Goal: Task Accomplishment & Management: Complete application form

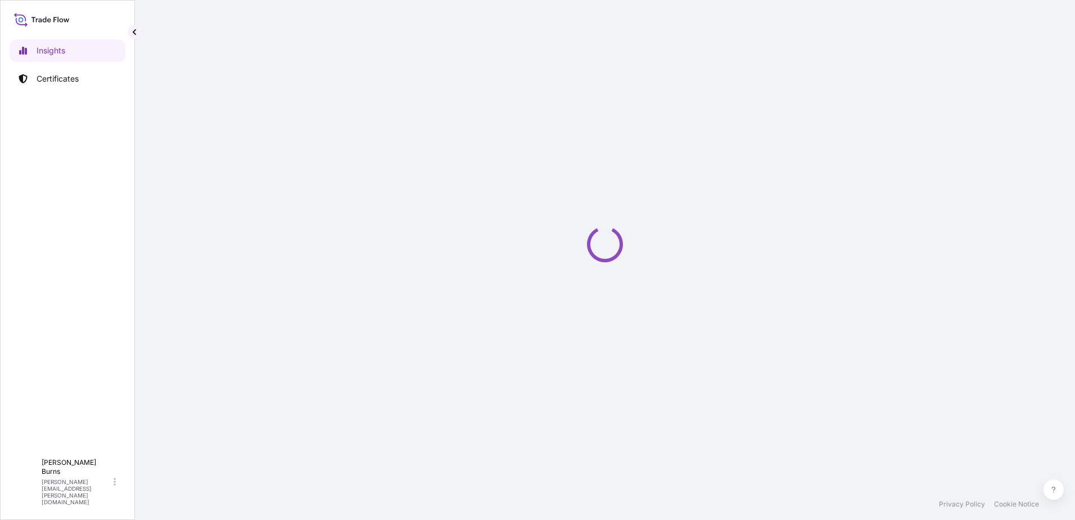
select select "2025"
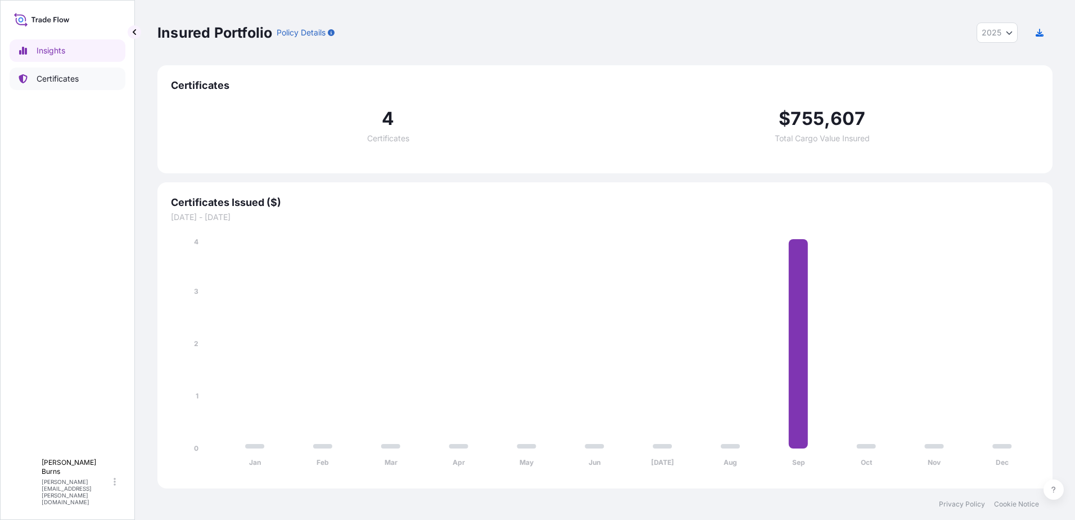
click at [77, 80] on p "Certificates" at bounding box center [58, 78] width 42 height 11
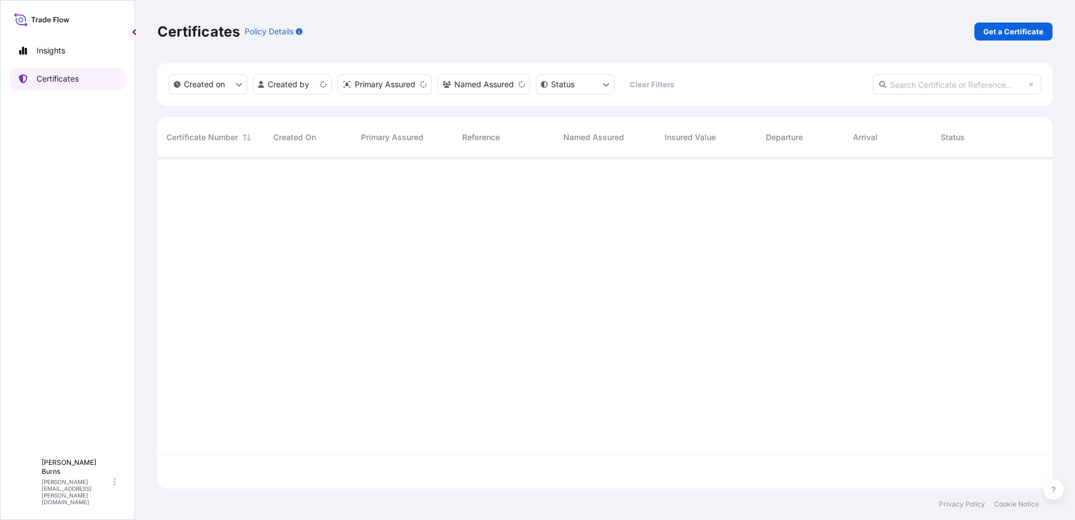
scroll to position [328, 887]
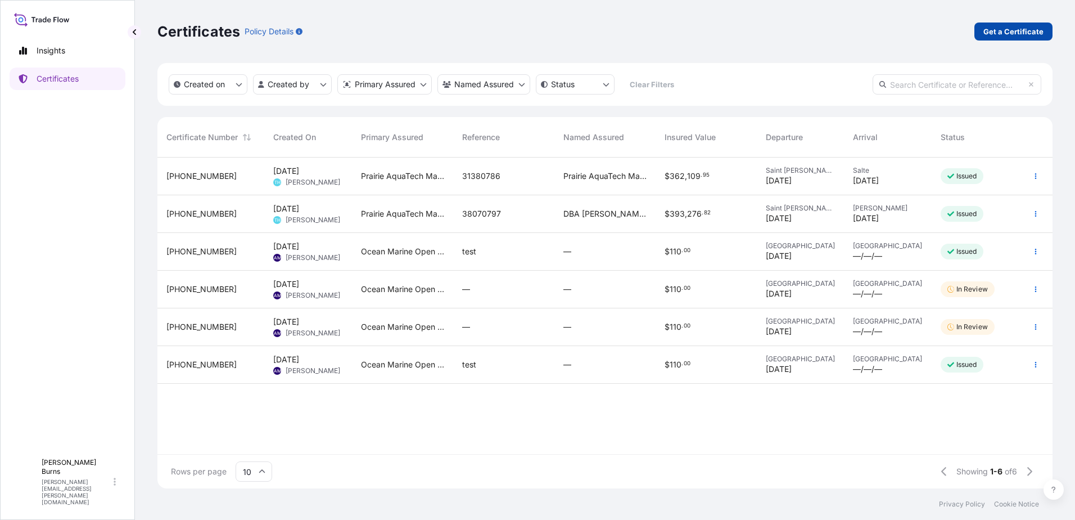
click at [1000, 31] on p "Get a Certificate" at bounding box center [1013, 31] width 60 height 11
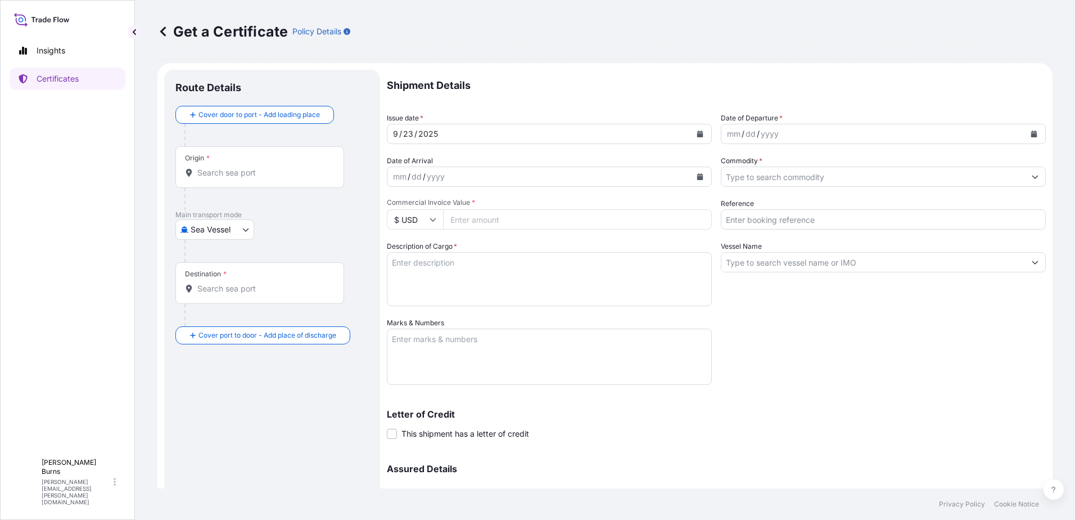
click at [258, 170] on input "Origin *" at bounding box center [263, 172] width 133 height 11
click at [219, 381] on div "Route Details Cover door to port - Add loading place Place of loading Road / [G…" at bounding box center [271, 332] width 193 height 502
click at [218, 223] on body "0 options available. Insights Certificates B [PERSON_NAME] [PERSON_NAME][EMAIL_…" at bounding box center [537, 260] width 1075 height 520
click at [240, 314] on div "Truck/Rail" at bounding box center [220, 319] width 81 height 20
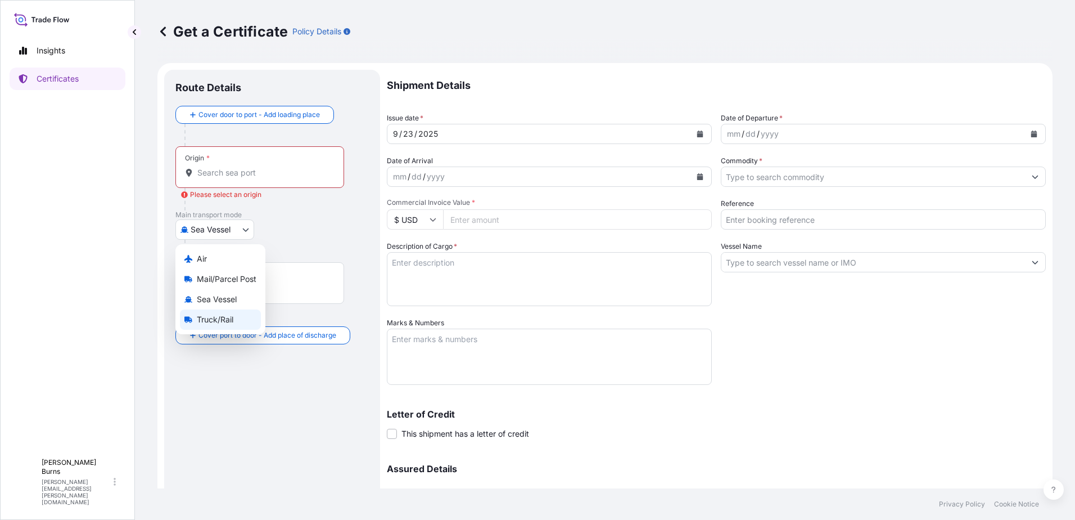
select select "Truck/Rail"
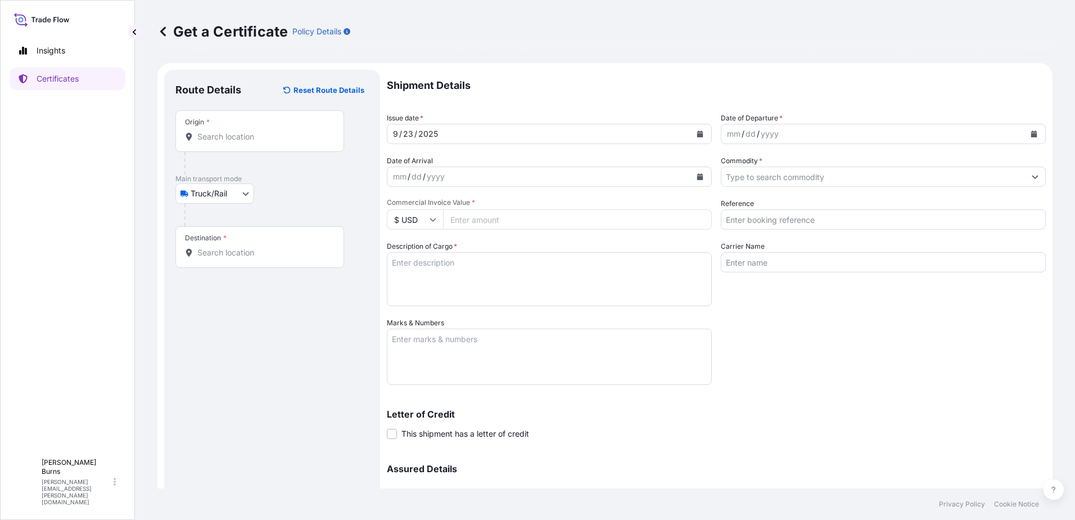
click at [228, 147] on div "Origin *" at bounding box center [259, 131] width 169 height 42
click at [228, 142] on input "Origin *" at bounding box center [263, 136] width 133 height 11
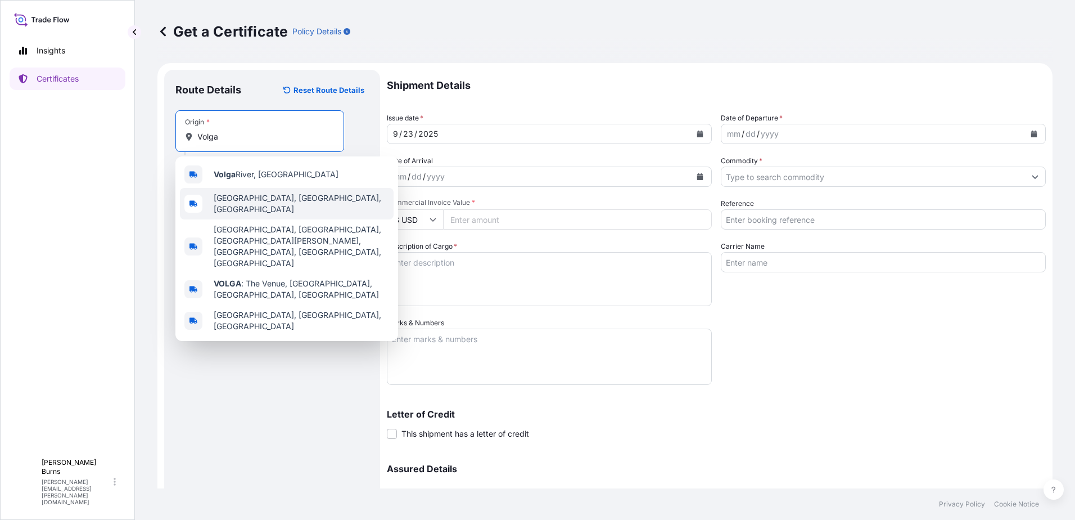
click at [264, 202] on span "[GEOGRAPHIC_DATA], [GEOGRAPHIC_DATA], [GEOGRAPHIC_DATA]" at bounding box center [301, 203] width 175 height 22
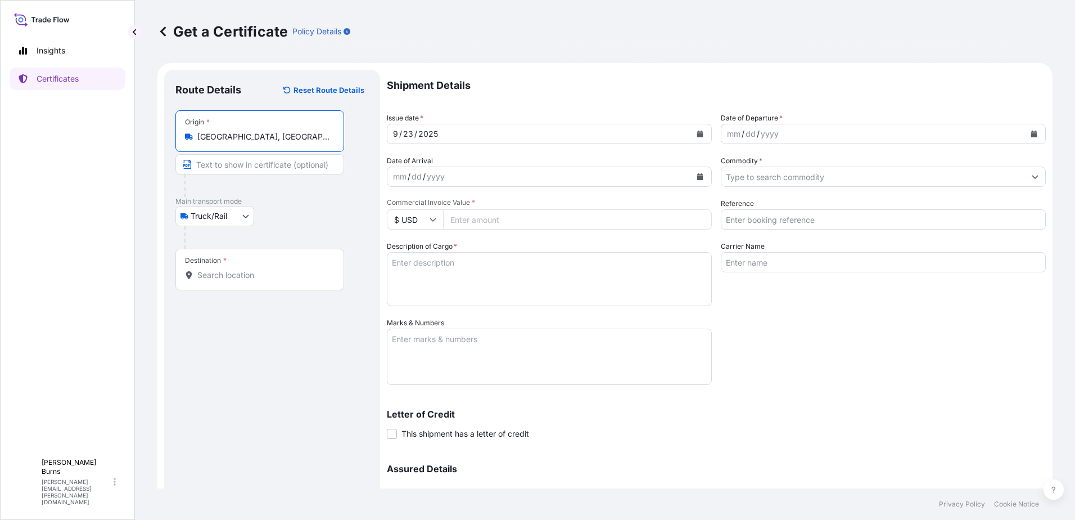
type input "[GEOGRAPHIC_DATA], [GEOGRAPHIC_DATA], [GEOGRAPHIC_DATA]"
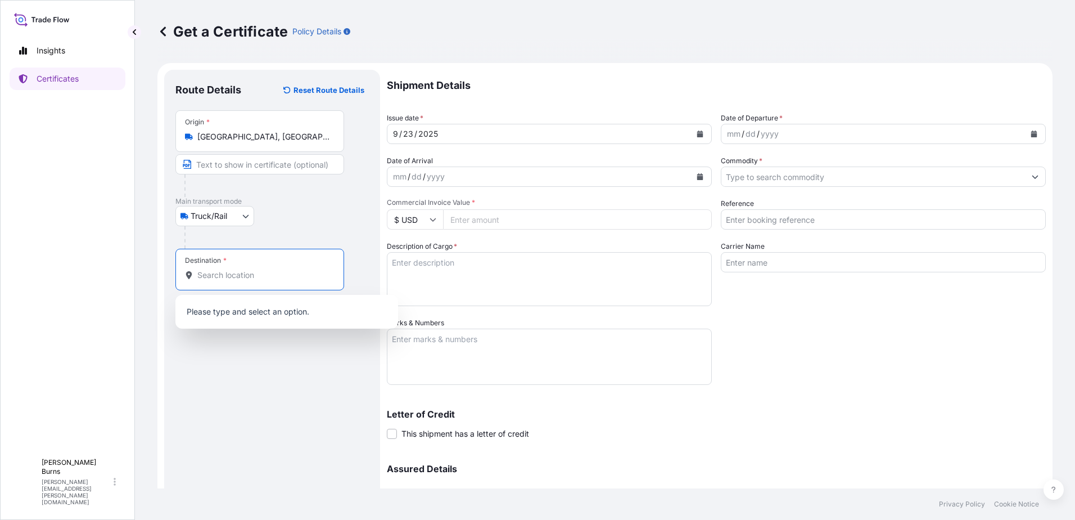
click at [260, 274] on input "Destination *" at bounding box center [263, 274] width 133 height 11
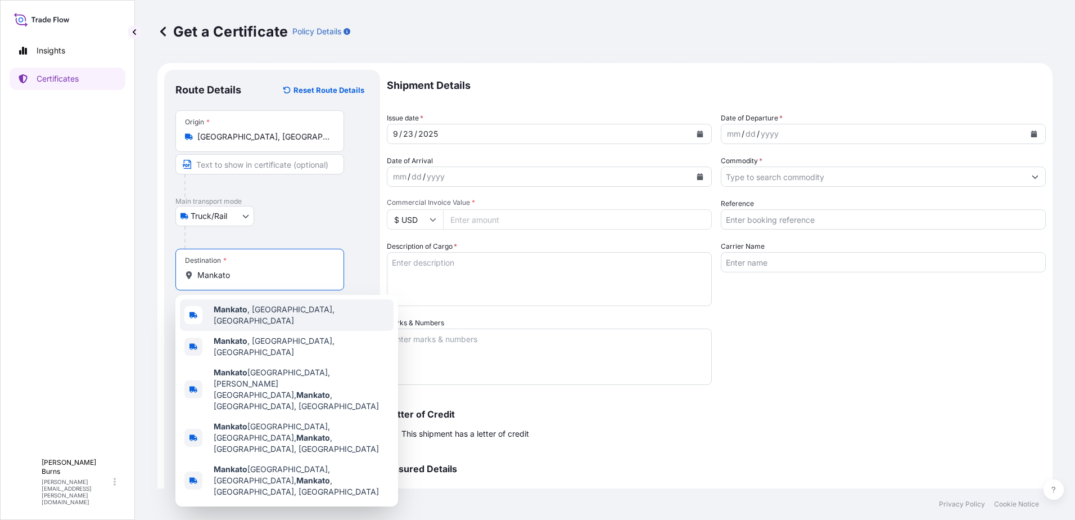
click at [236, 314] on b "Mankato" at bounding box center [231, 309] width 34 height 10
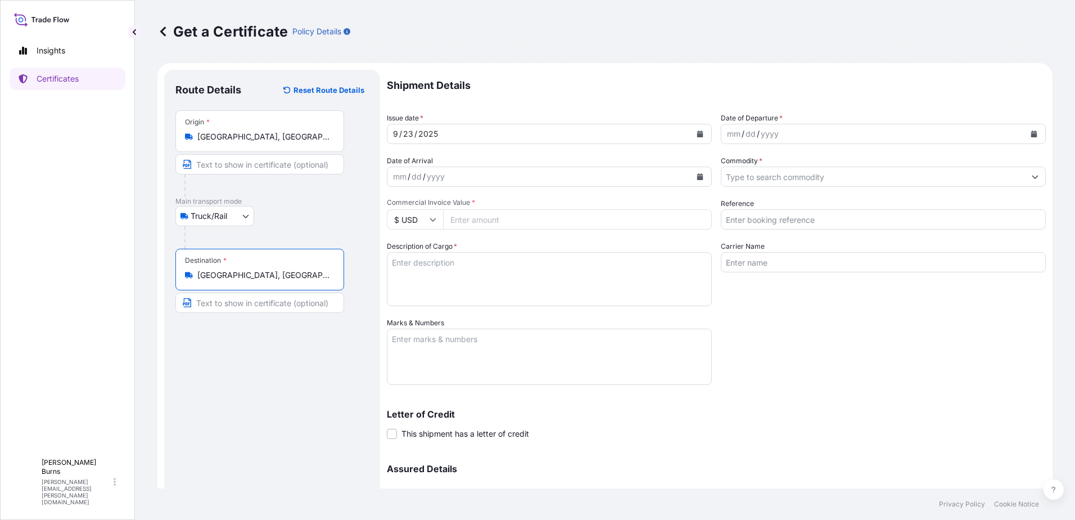
type input "[GEOGRAPHIC_DATA], [GEOGRAPHIC_DATA], [GEOGRAPHIC_DATA]"
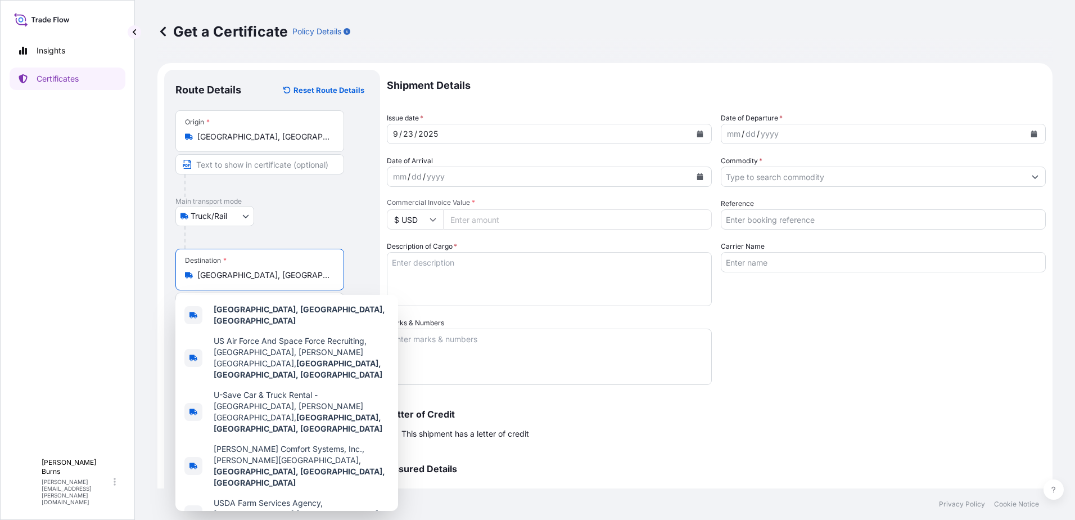
click at [698, 135] on icon "Calendar" at bounding box center [700, 133] width 6 height 7
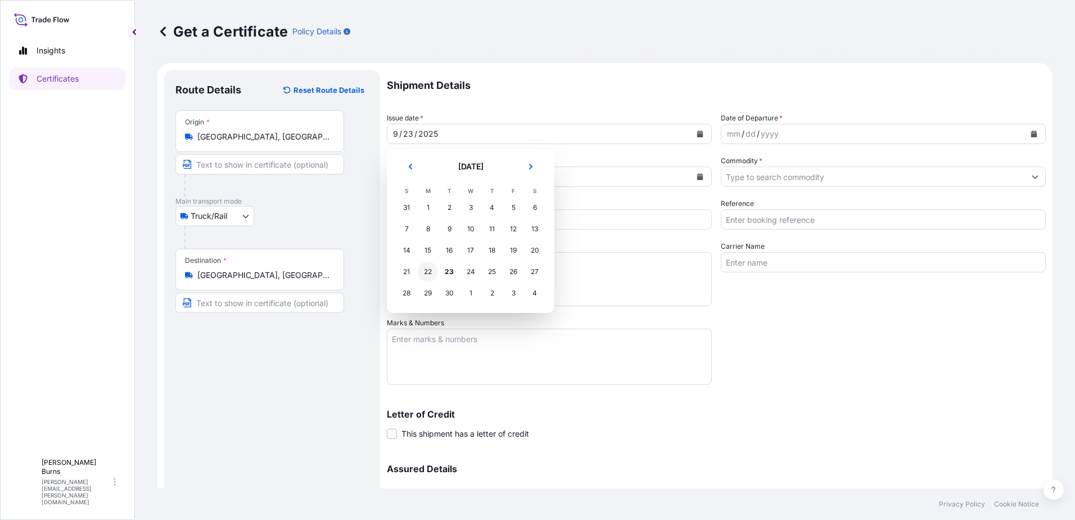
click at [430, 272] on div "22" at bounding box center [428, 271] width 20 height 20
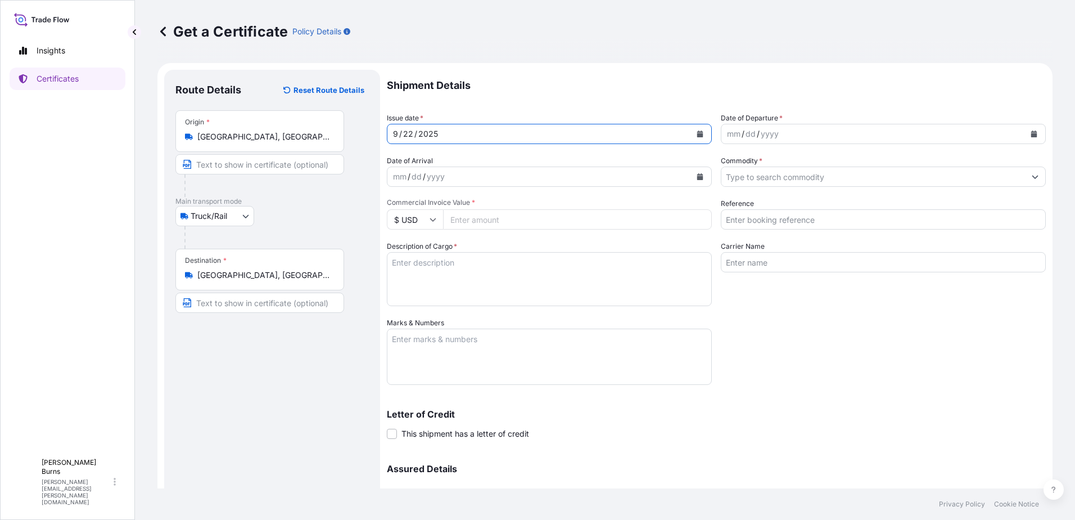
click at [1031, 133] on icon "Calendar" at bounding box center [1034, 133] width 6 height 7
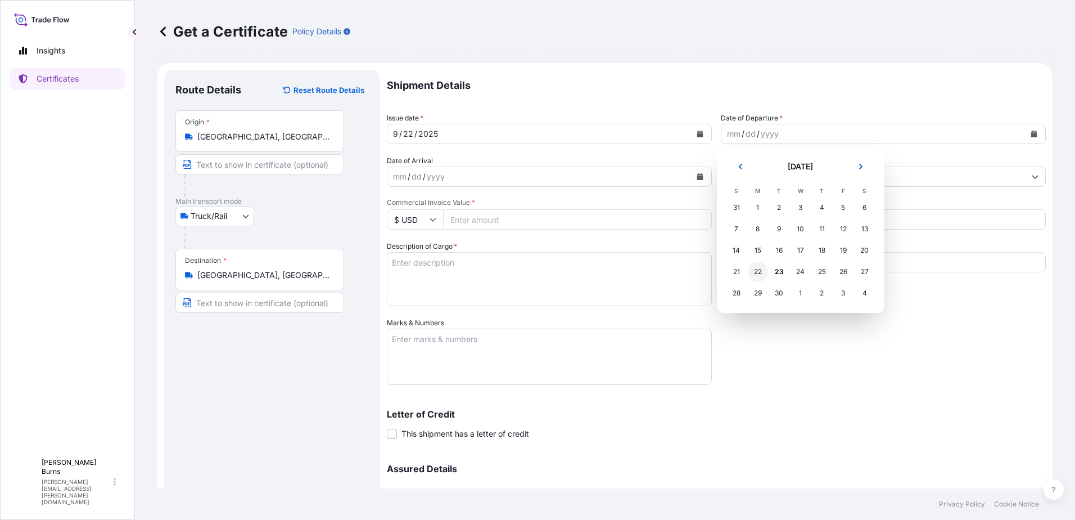
click at [763, 274] on div "22" at bounding box center [758, 271] width 20 height 20
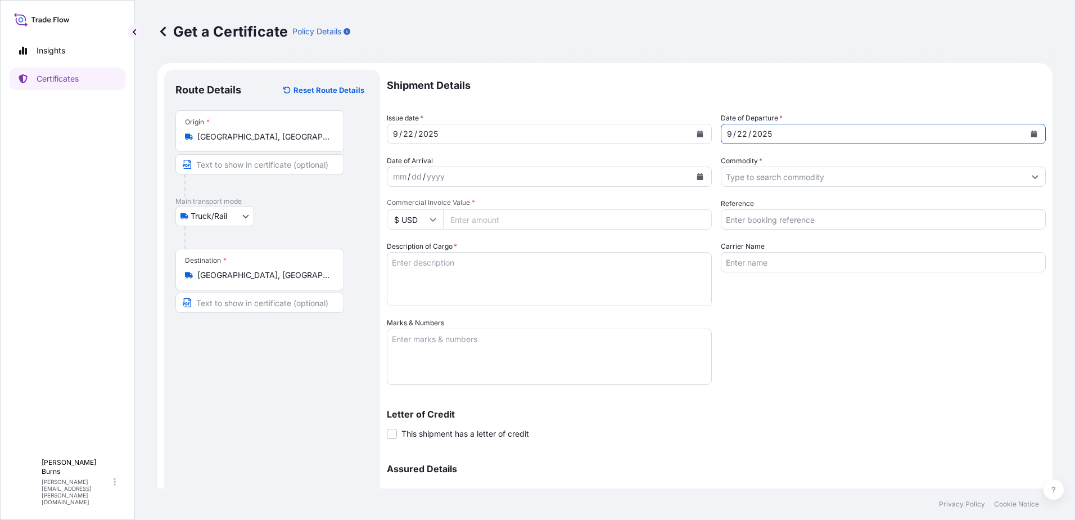
click at [699, 175] on icon "Calendar" at bounding box center [700, 176] width 7 height 7
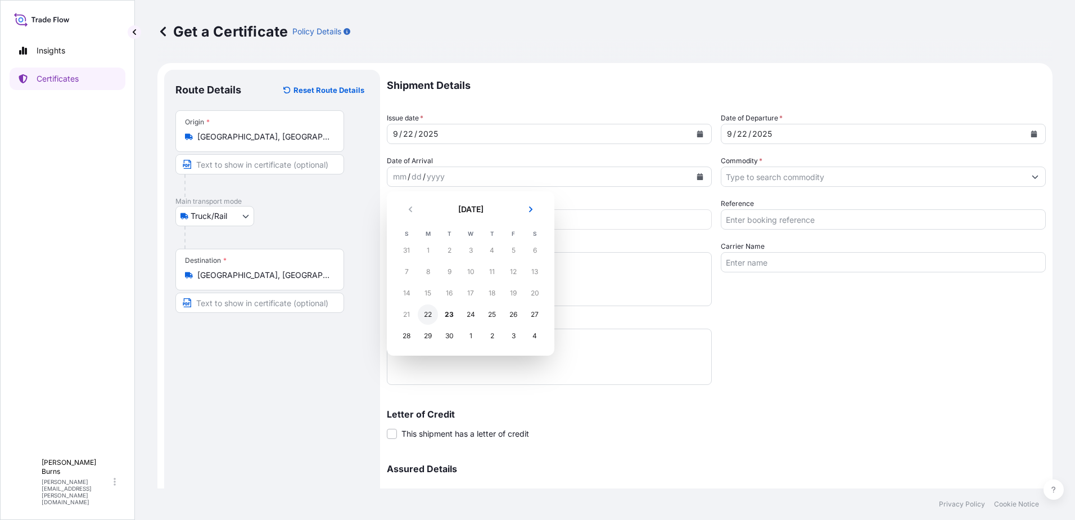
click at [431, 317] on div "22" at bounding box center [428, 314] width 20 height 20
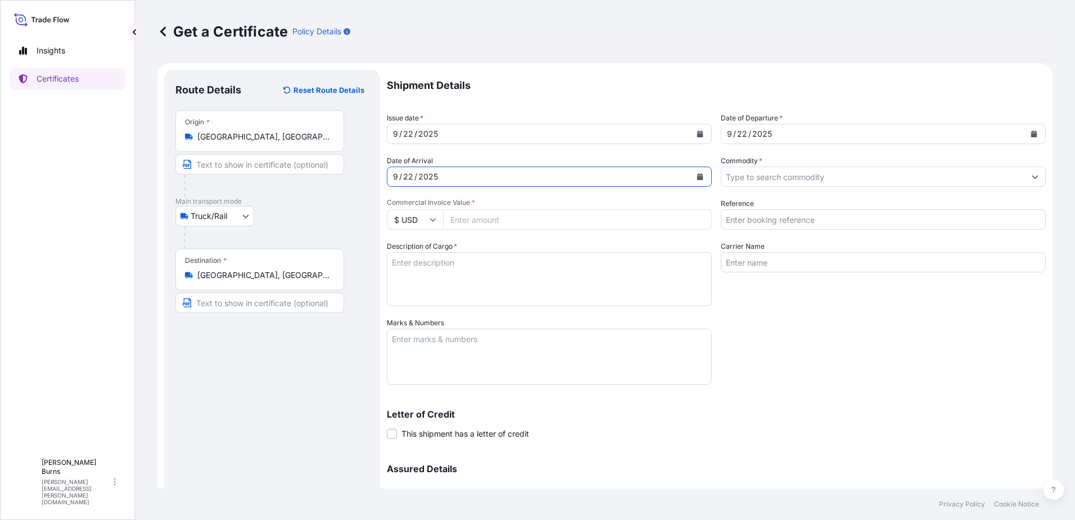
click at [498, 220] on input "Commercial Invoice Value *" at bounding box center [577, 219] width 269 height 20
type input "28295.57"
click at [870, 174] on input "Commodity *" at bounding box center [873, 176] width 304 height 20
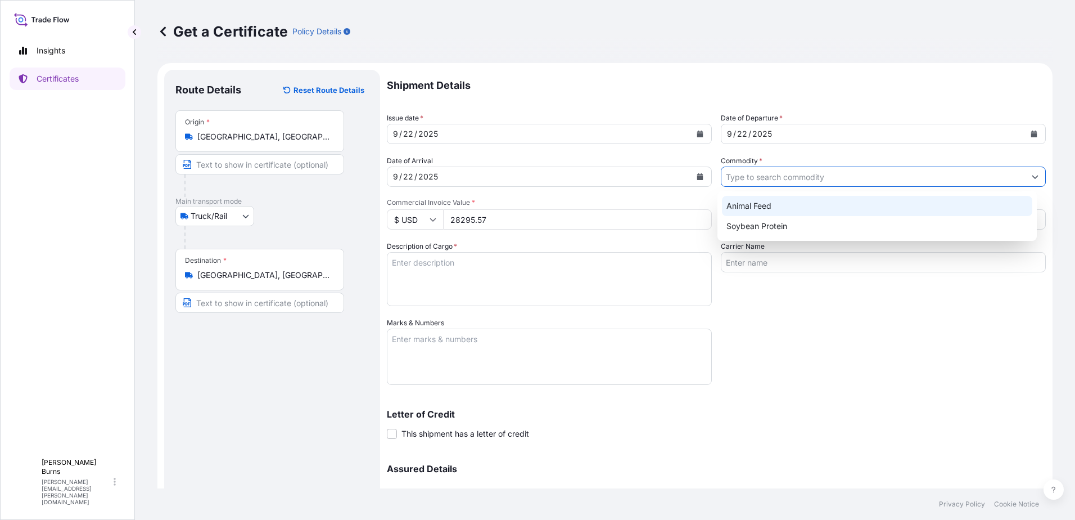
click at [839, 206] on div "Animal Feed" at bounding box center [877, 206] width 311 height 20
type input "Animal Feed"
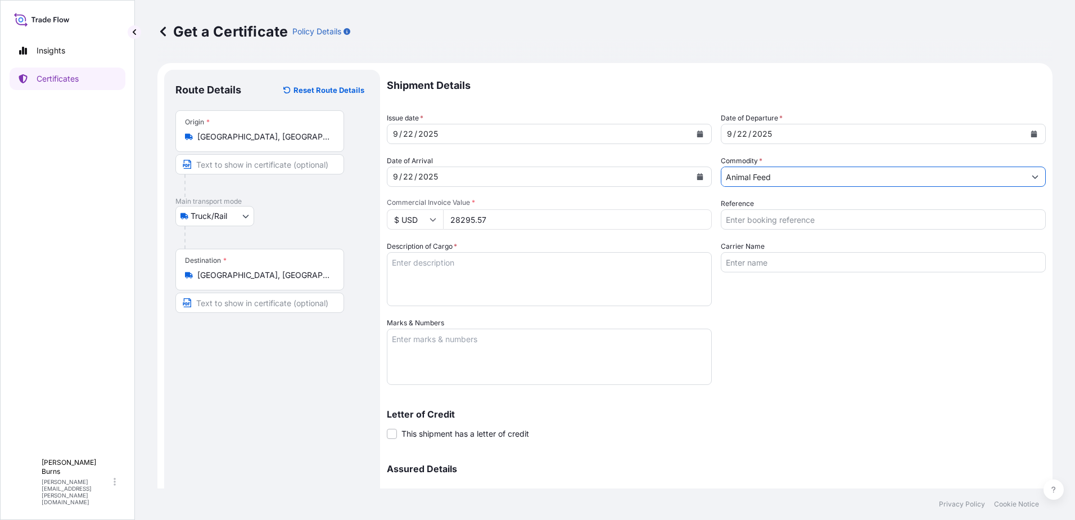
click at [515, 267] on textarea "Description of Cargo *" at bounding box center [549, 279] width 325 height 54
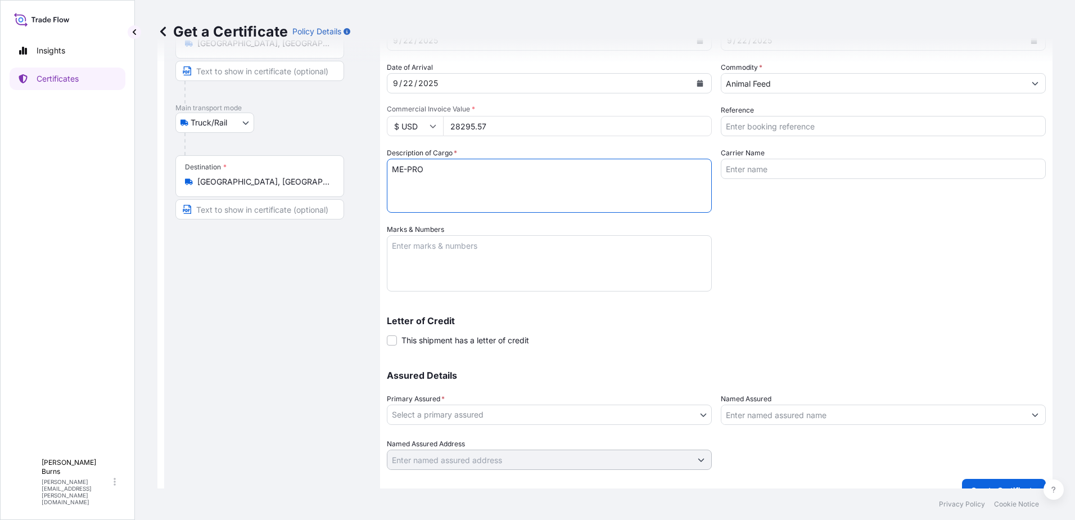
scroll to position [112, 0]
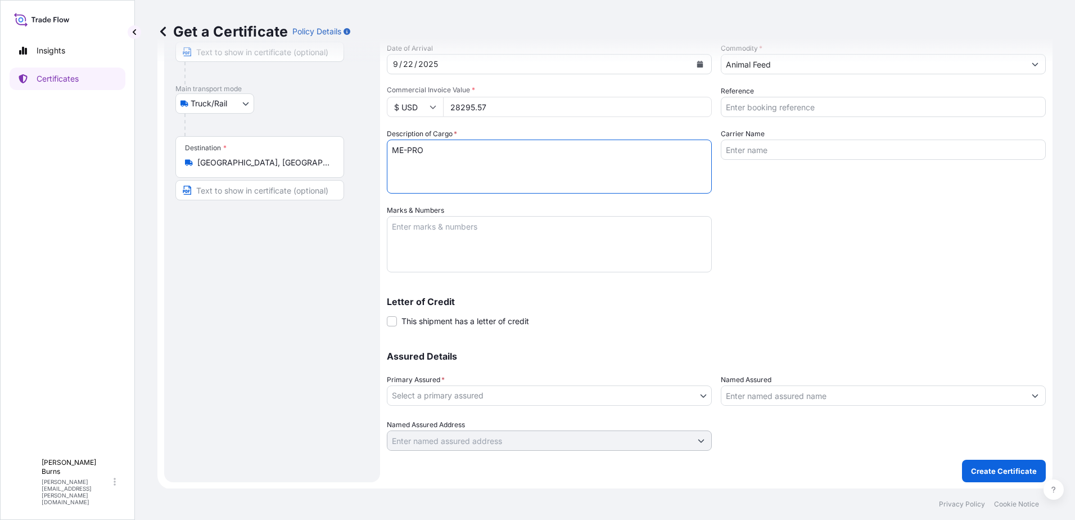
type textarea "ME-PRO"
click at [621, 396] on body "Insights Certificates B [PERSON_NAME] [PERSON_NAME][EMAIL_ADDRESS][DOMAIN_NAME]…" at bounding box center [537, 260] width 1075 height 520
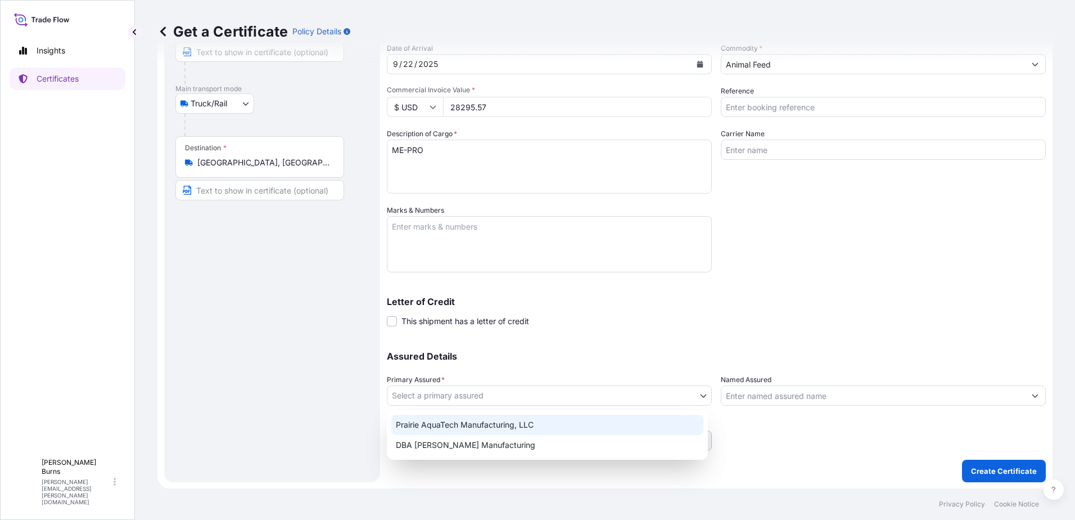
click at [563, 425] on div "Prairie AquaTech Manufacturing, LLC" at bounding box center [547, 424] width 312 height 20
select select "32206"
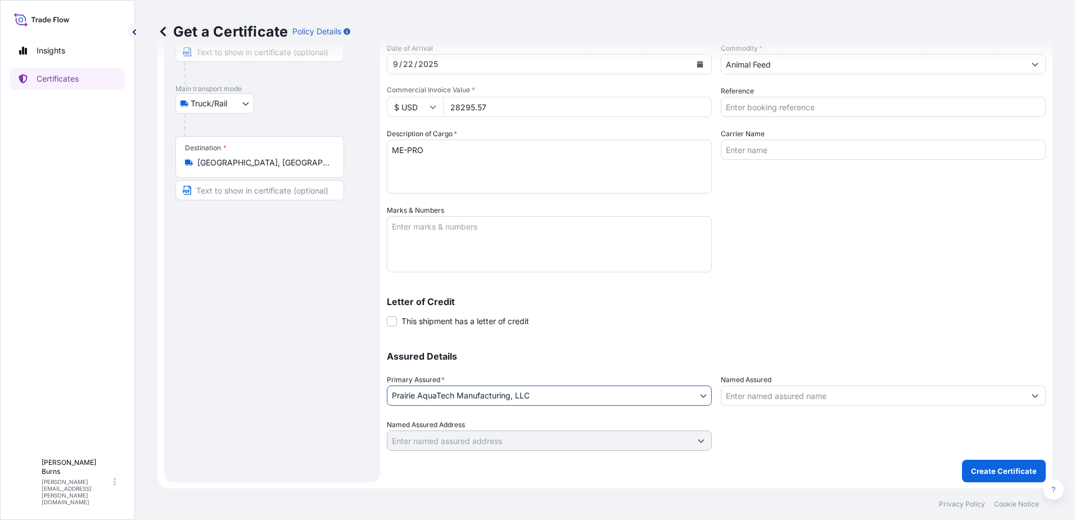
click at [545, 399] on body "Insights Certificates B [PERSON_NAME] [PERSON_NAME][EMAIL_ADDRESS][DOMAIN_NAME]…" at bounding box center [537, 260] width 1075 height 520
click at [536, 394] on body "Insights Certificates B [PERSON_NAME] [PERSON_NAME][EMAIL_ADDRESS][DOMAIN_NAME]…" at bounding box center [537, 260] width 1075 height 520
click at [549, 391] on body "Insights Certificates B [PERSON_NAME] [PERSON_NAME][EMAIL_ADDRESS][DOMAIN_NAME]…" at bounding box center [537, 260] width 1075 height 520
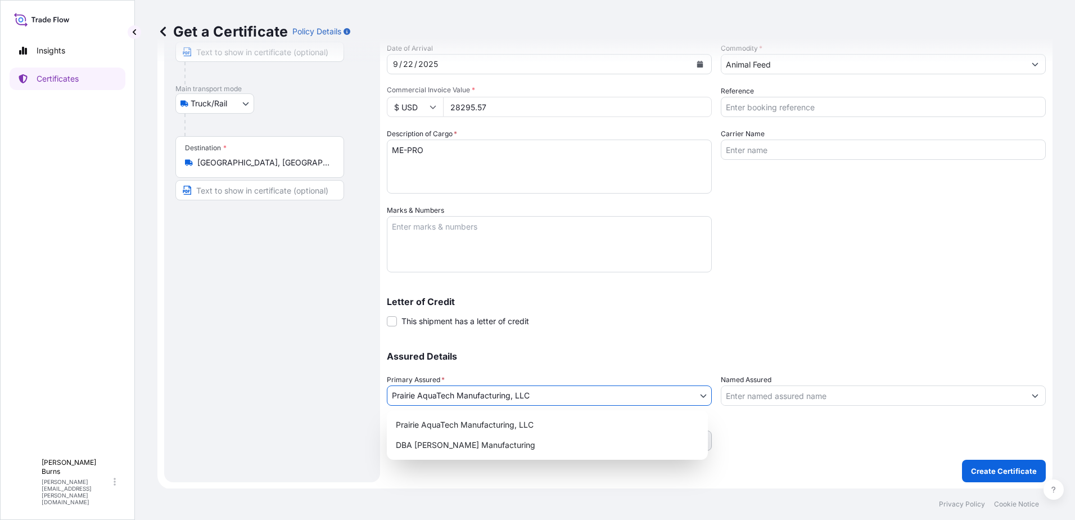
click at [550, 391] on body "Insights Certificates B [PERSON_NAME] [PERSON_NAME][EMAIL_ADDRESS][DOMAIN_NAME]…" at bounding box center [537, 260] width 1075 height 520
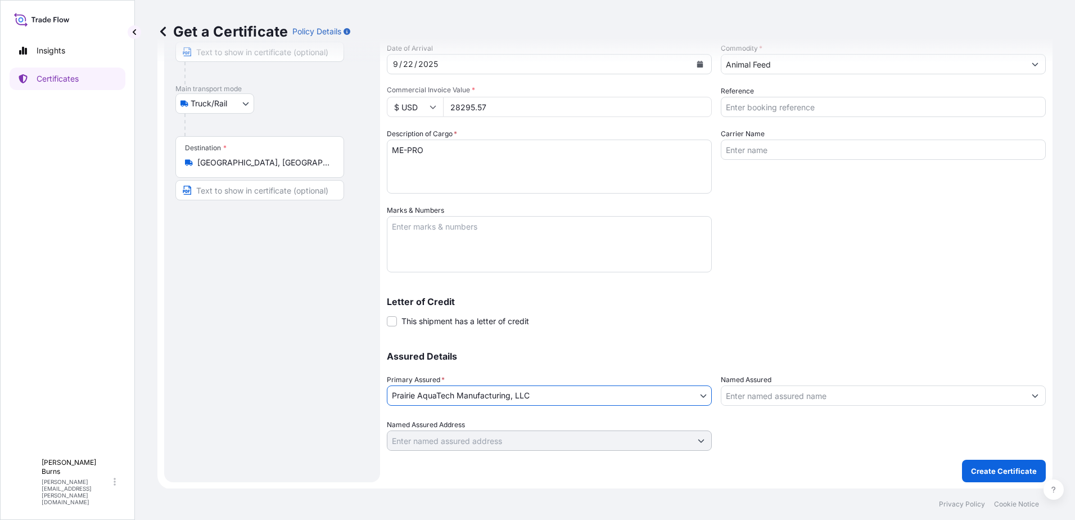
click at [484, 398] on body "Insights Certificates B [PERSON_NAME] [PERSON_NAME][EMAIL_ADDRESS][DOMAIN_NAME]…" at bounding box center [537, 260] width 1075 height 520
click at [983, 472] on p "Create Certificate" at bounding box center [1004, 469] width 66 height 11
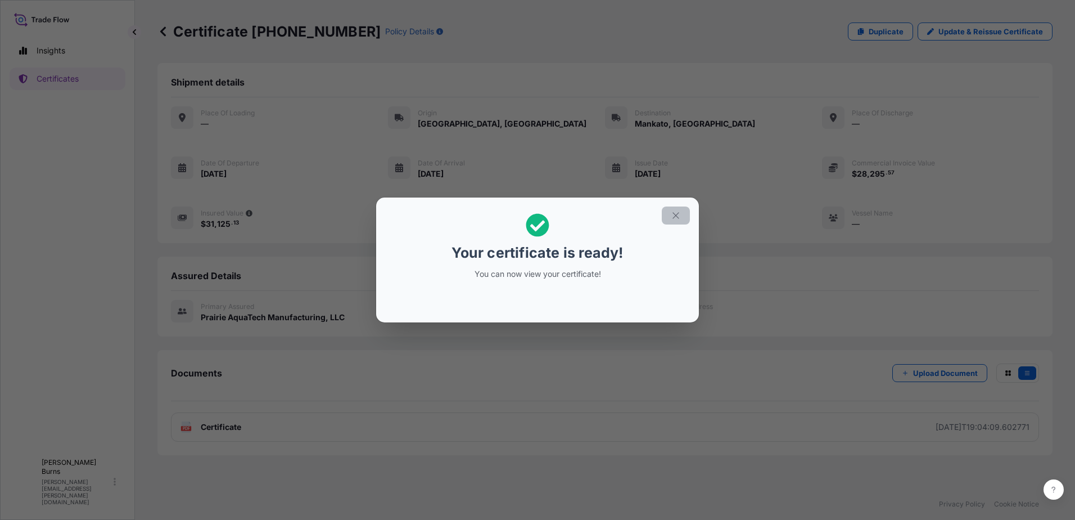
click at [667, 214] on button "button" at bounding box center [676, 215] width 28 height 18
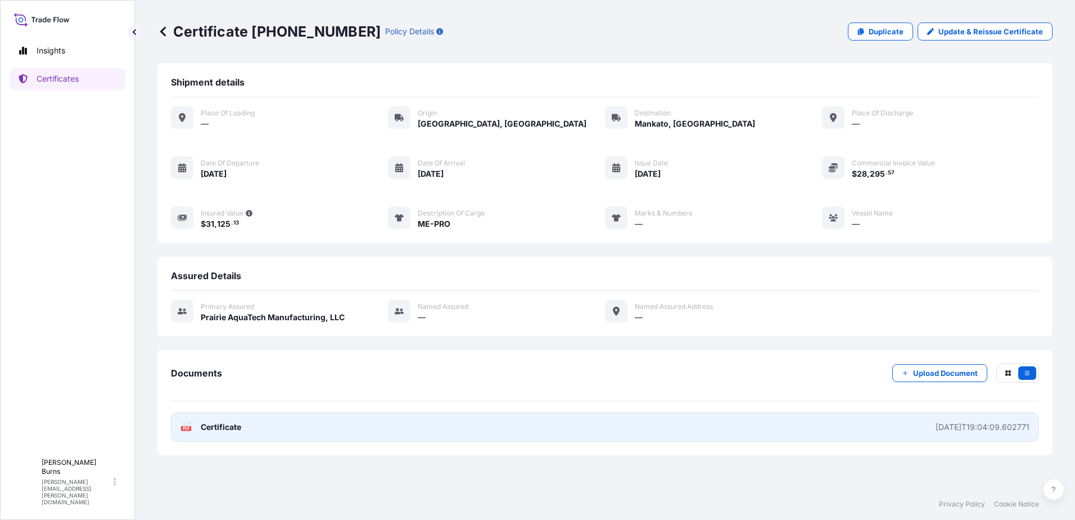
click at [223, 423] on span "Certificate" at bounding box center [221, 426] width 40 height 11
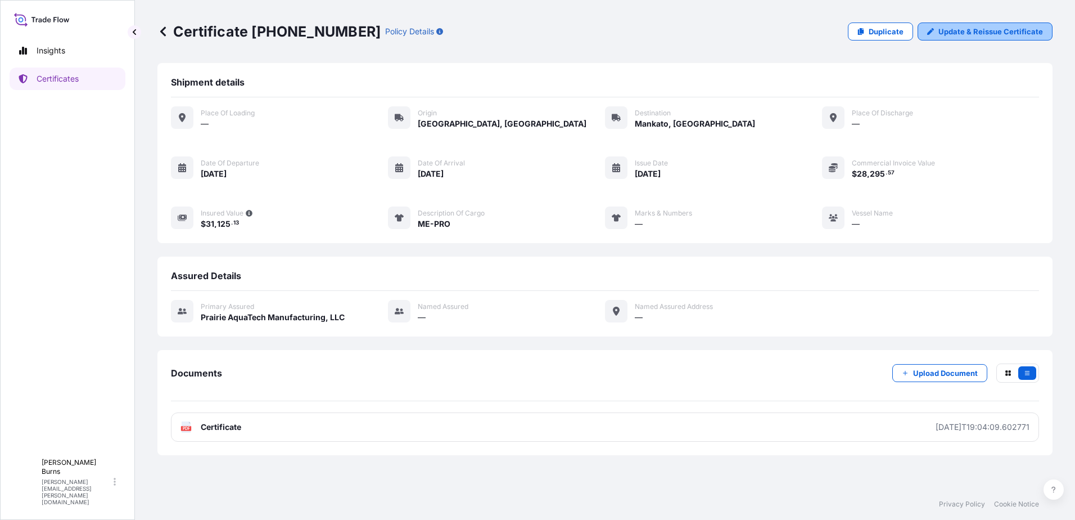
click at [982, 34] on p "Update & Reissue Certificate" at bounding box center [990, 31] width 105 height 11
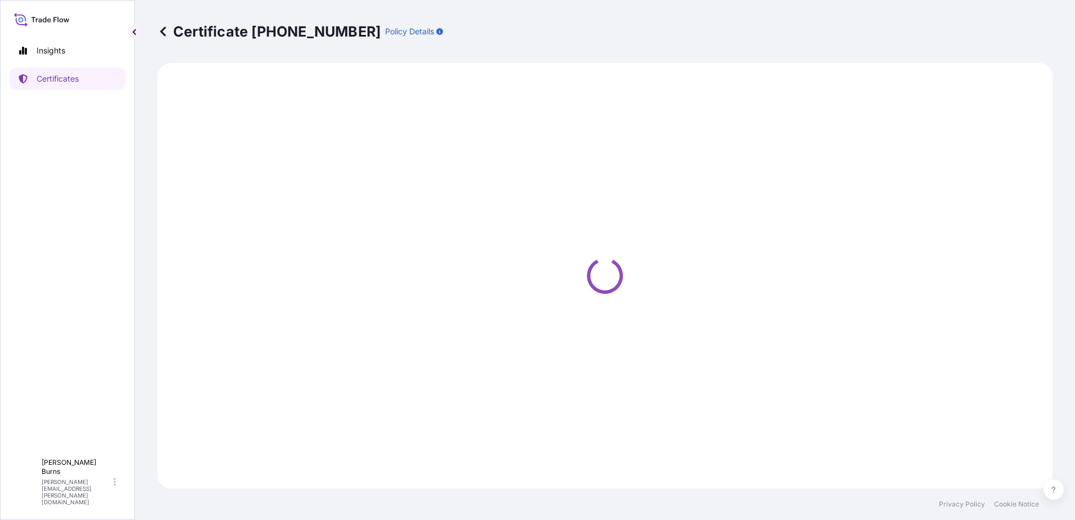
select select "Truck/Rail"
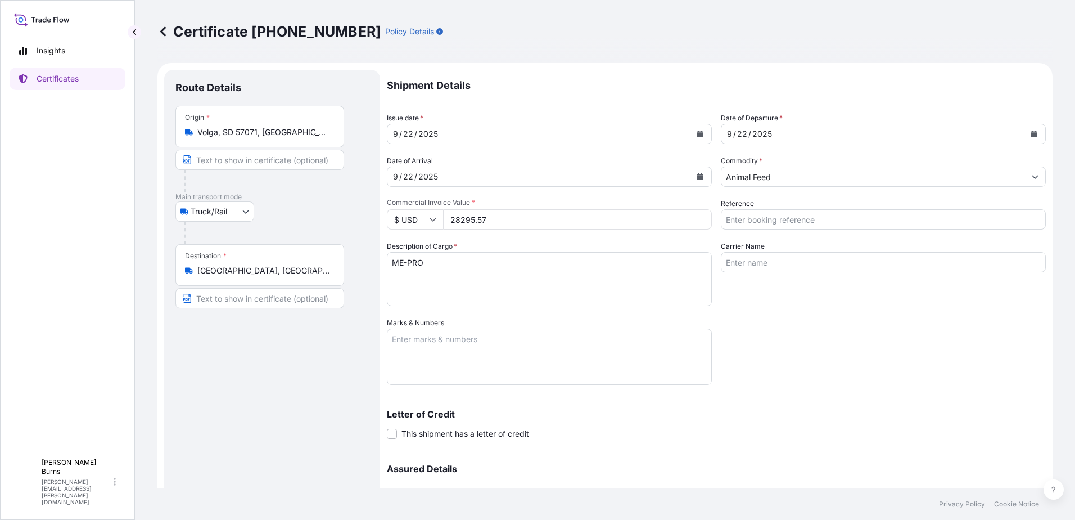
select select "32206"
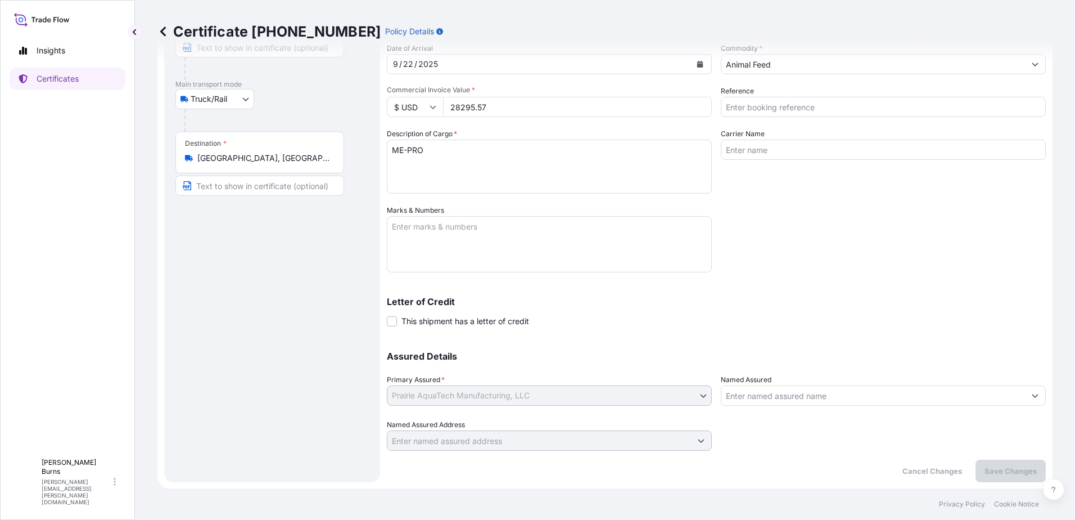
scroll to position [113, 0]
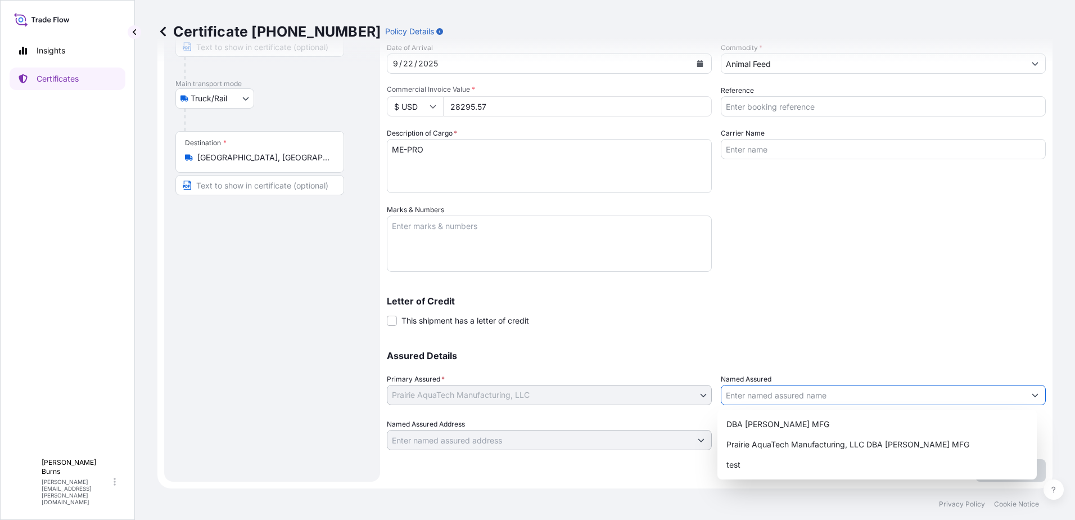
click at [767, 394] on input "Named Assured" at bounding box center [873, 395] width 304 height 20
click at [806, 450] on div "Prairie AquaTech Manufacturing, LLC DBA [PERSON_NAME] MFG" at bounding box center [877, 444] width 311 height 20
type input "Prairie AquaTech Manufacturing, LLC DBA [PERSON_NAME] MFG"
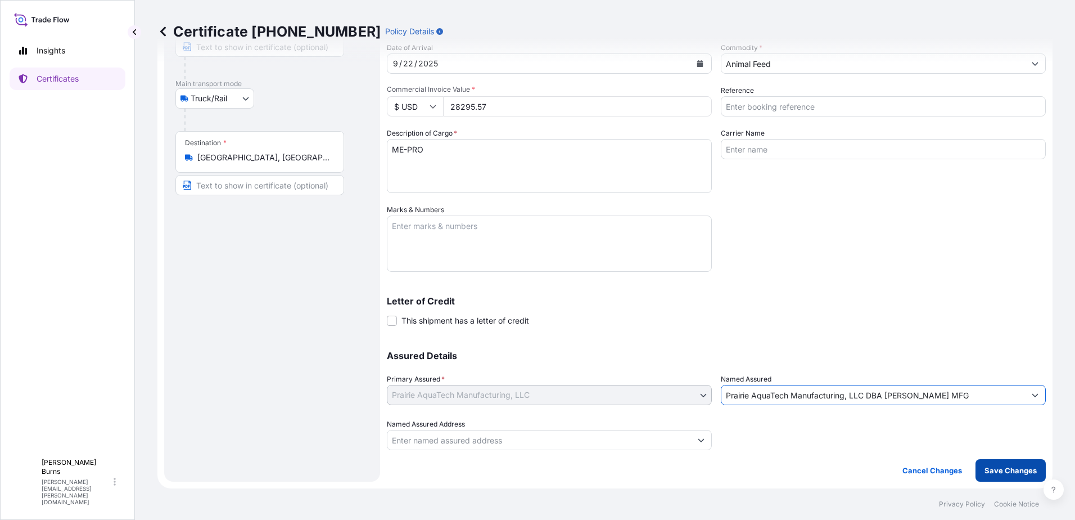
click at [1007, 468] on p "Save Changes" at bounding box center [1011, 469] width 52 height 11
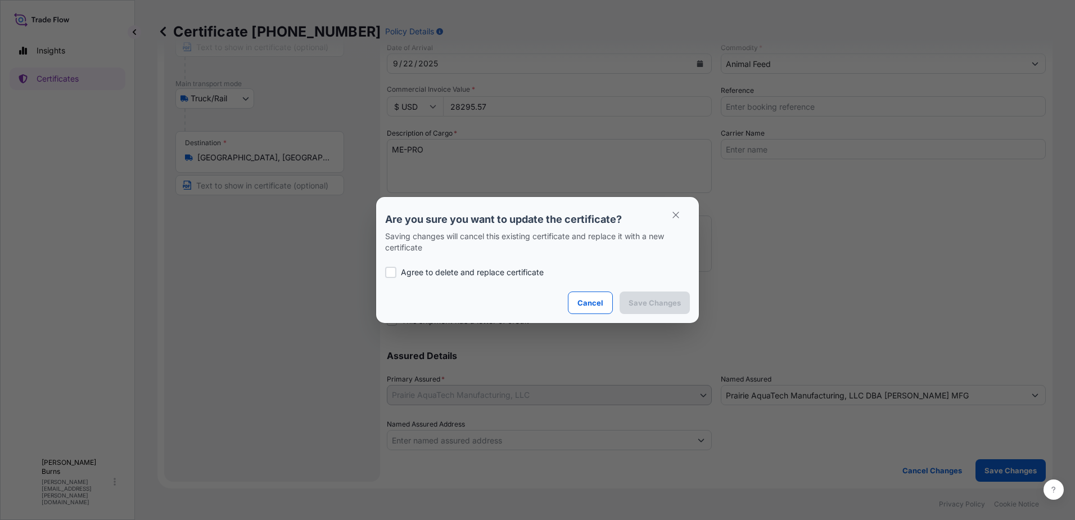
click at [389, 271] on div at bounding box center [390, 272] width 11 height 11
checkbox input "true"
click at [669, 308] on button "Save Changes" at bounding box center [655, 302] width 70 height 22
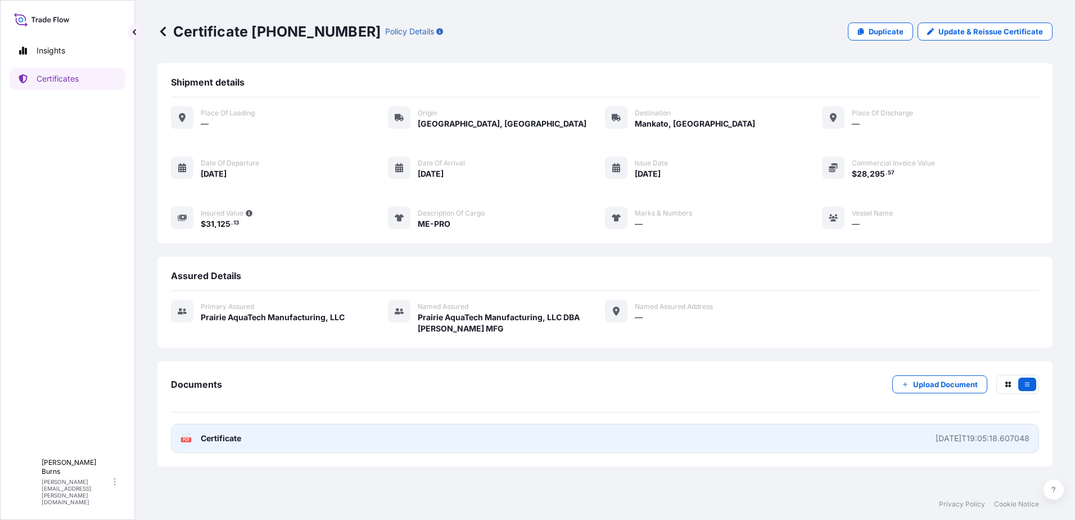
click at [392, 440] on link "PDF Certificate [DATE]T19:05:18.607048" at bounding box center [605, 437] width 868 height 29
